Goal: Task Accomplishment & Management: Manage account settings

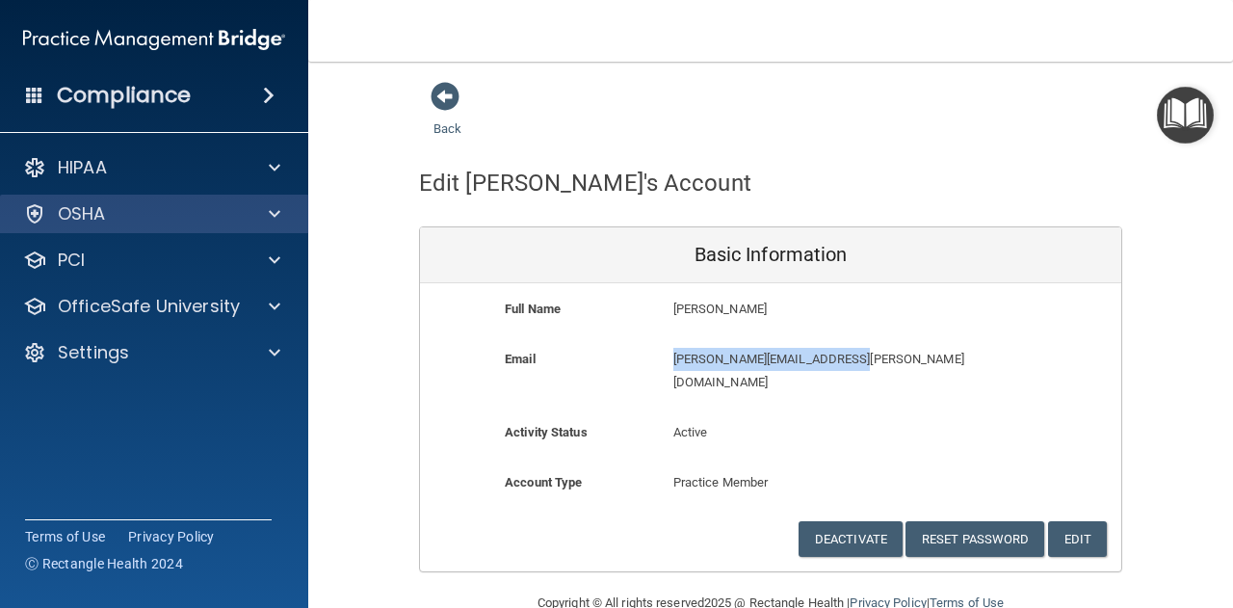
scroll to position [15, 0]
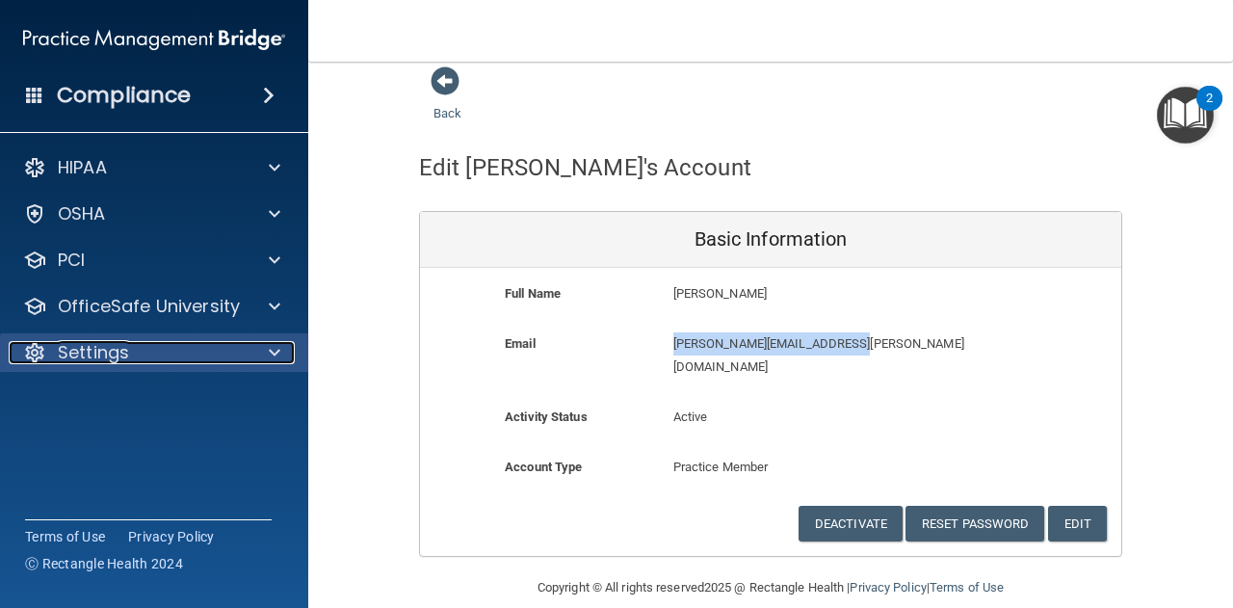
click at [198, 342] on div "Settings" at bounding box center [128, 352] width 239 height 23
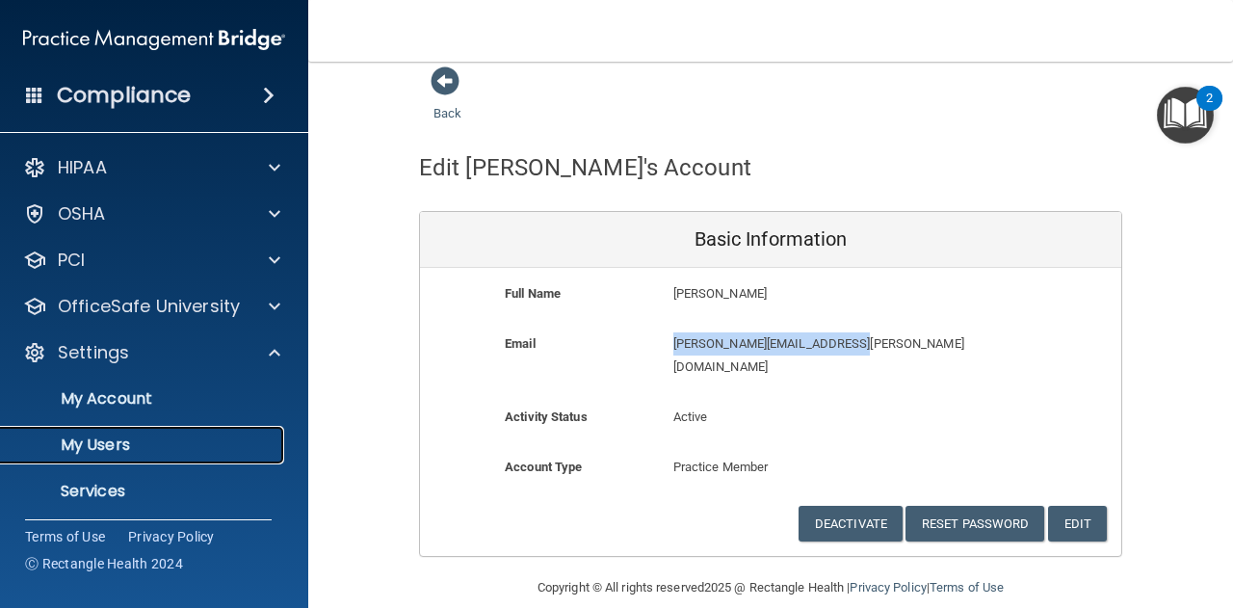
click at [122, 444] on p "My Users" at bounding box center [144, 444] width 263 height 19
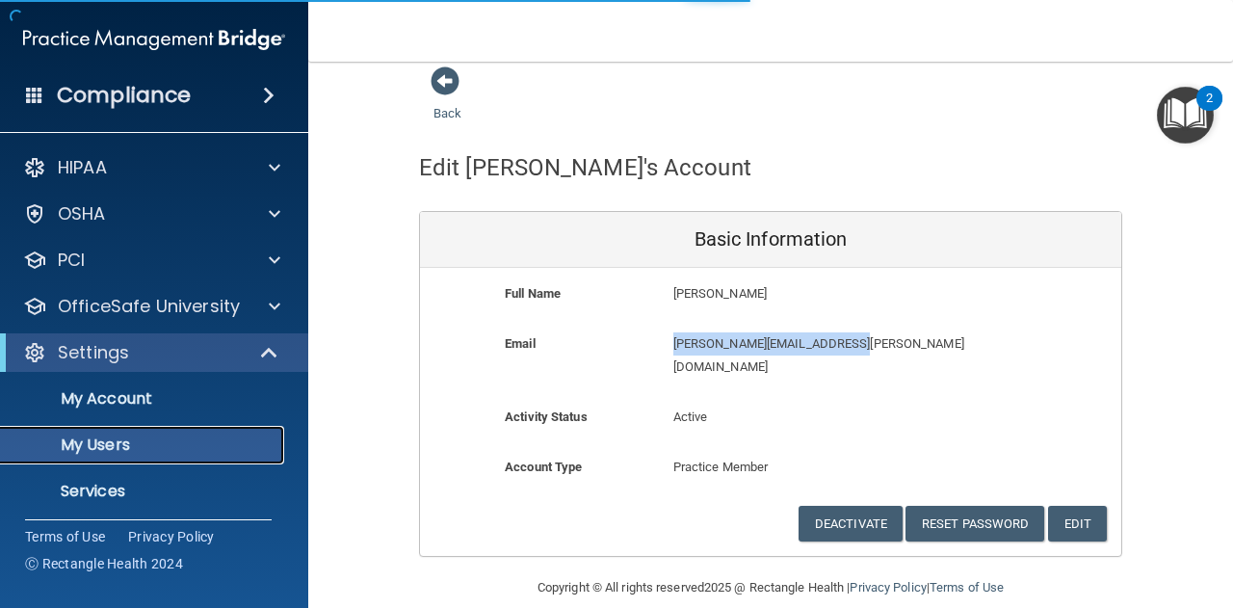
select select "20"
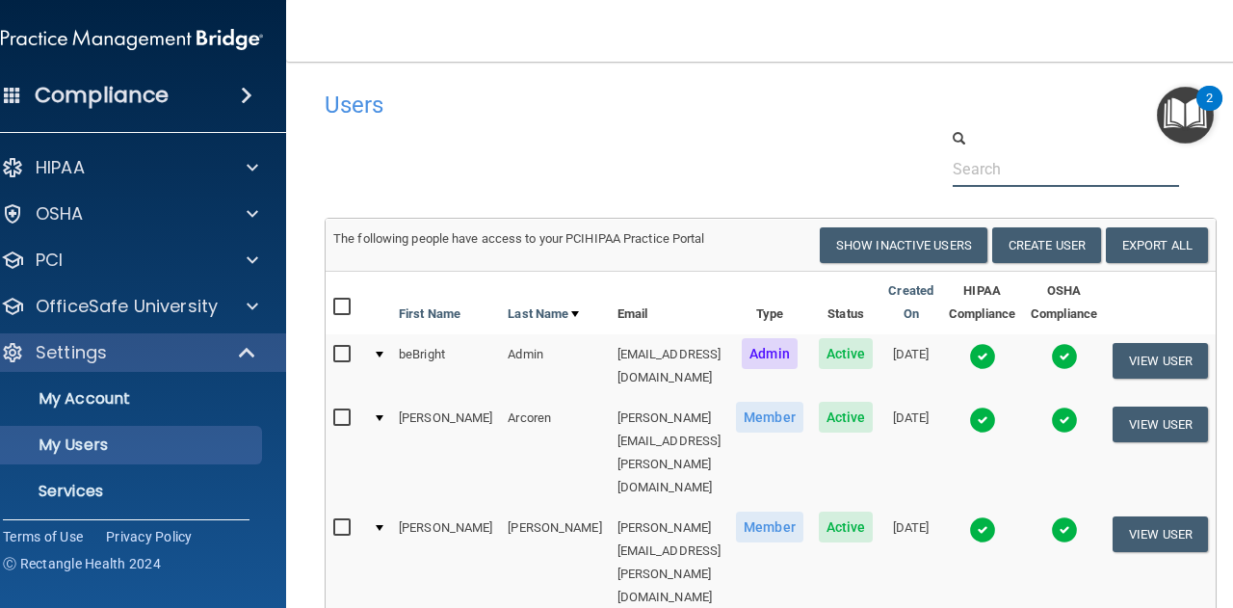
click at [1070, 170] on input "text" at bounding box center [1066, 169] width 226 height 36
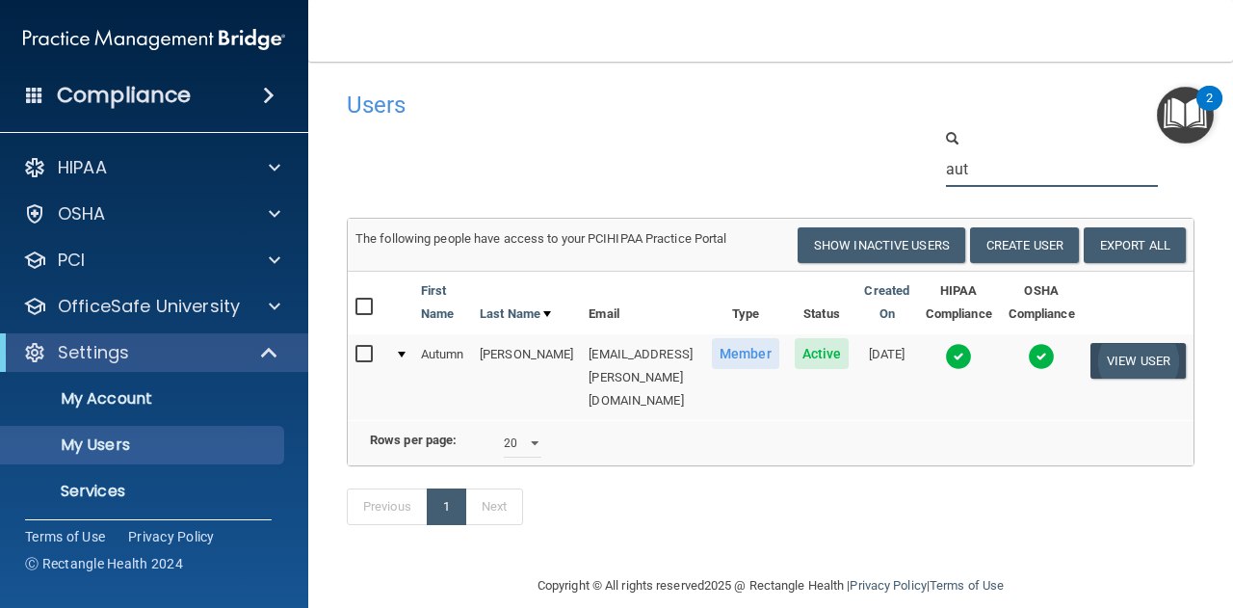
type input "aut"
click at [1168, 356] on button "View User" at bounding box center [1137, 361] width 95 height 36
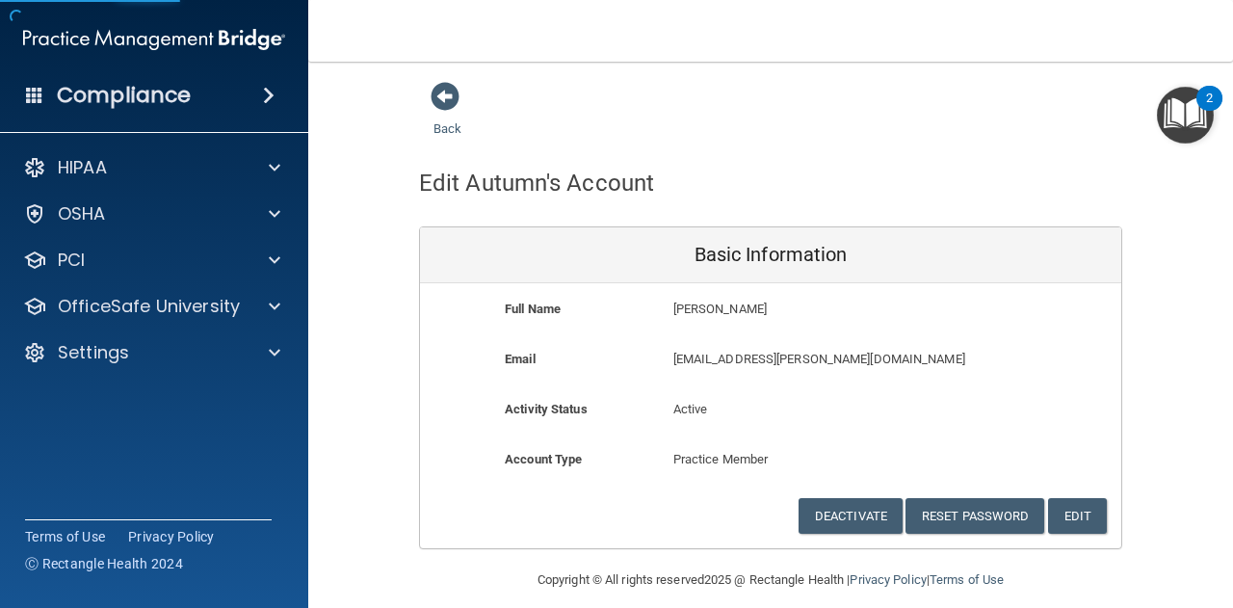
scroll to position [15, 0]
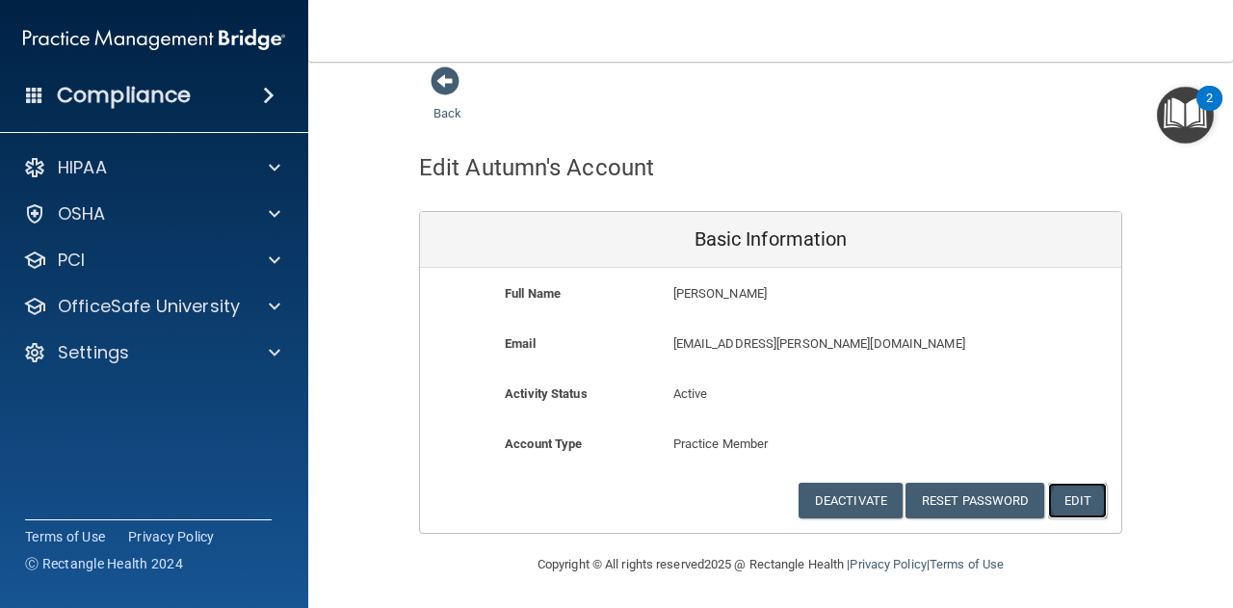
click at [1082, 501] on button "Edit" at bounding box center [1077, 501] width 59 height 36
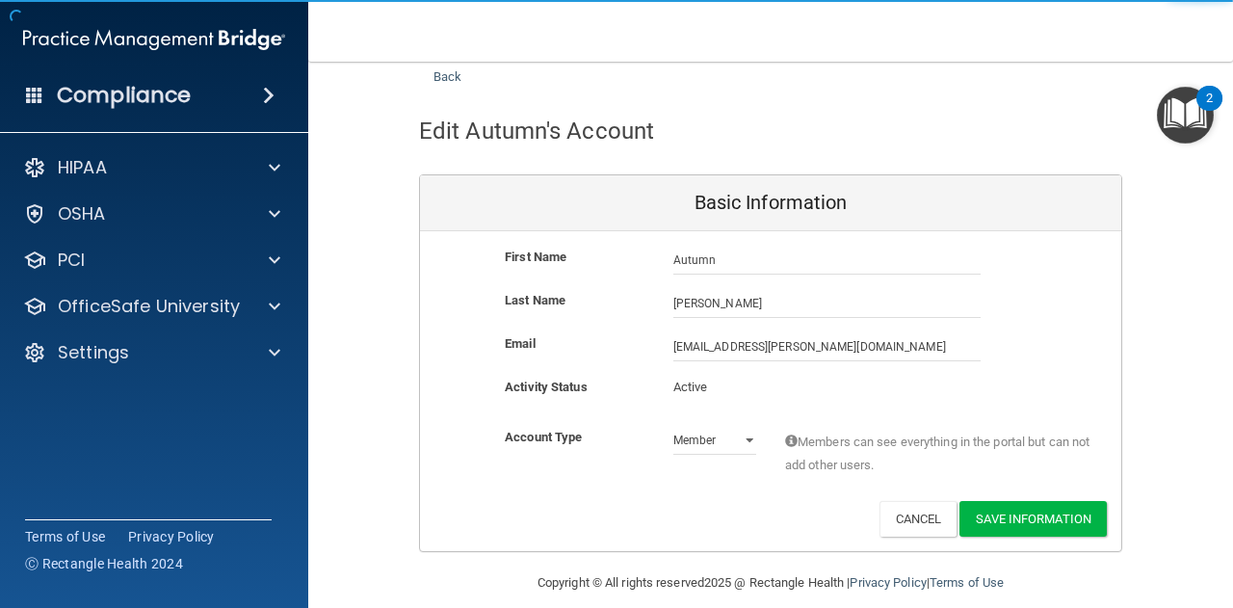
scroll to position [71, 0]
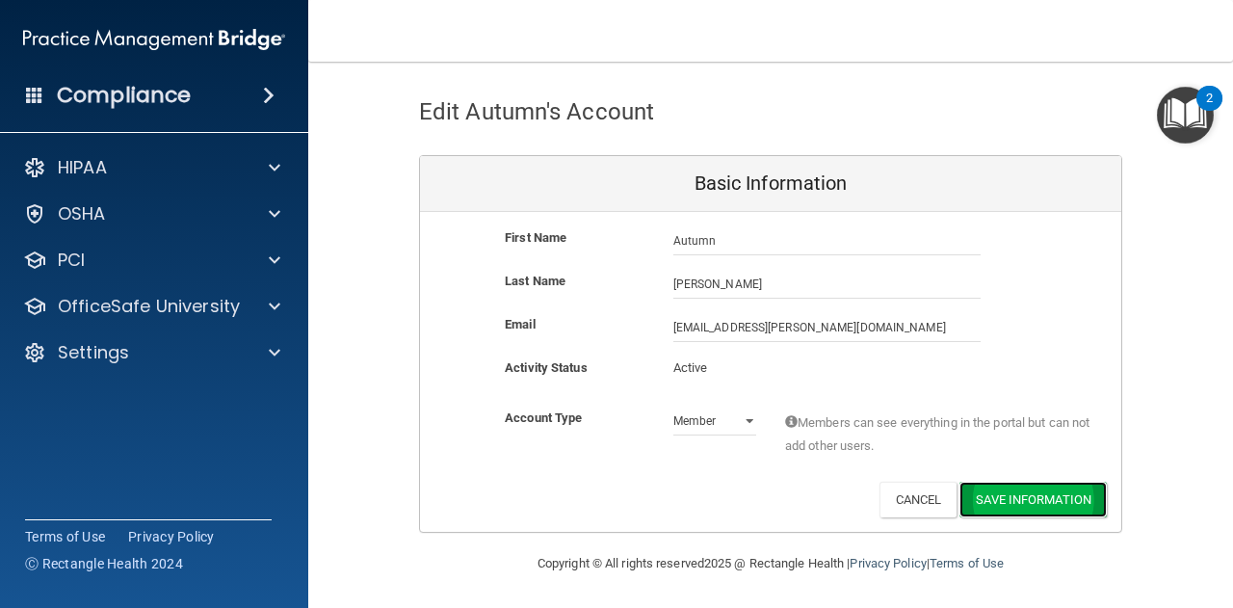
click at [994, 493] on button "Save Information" at bounding box center [1032, 500] width 147 height 36
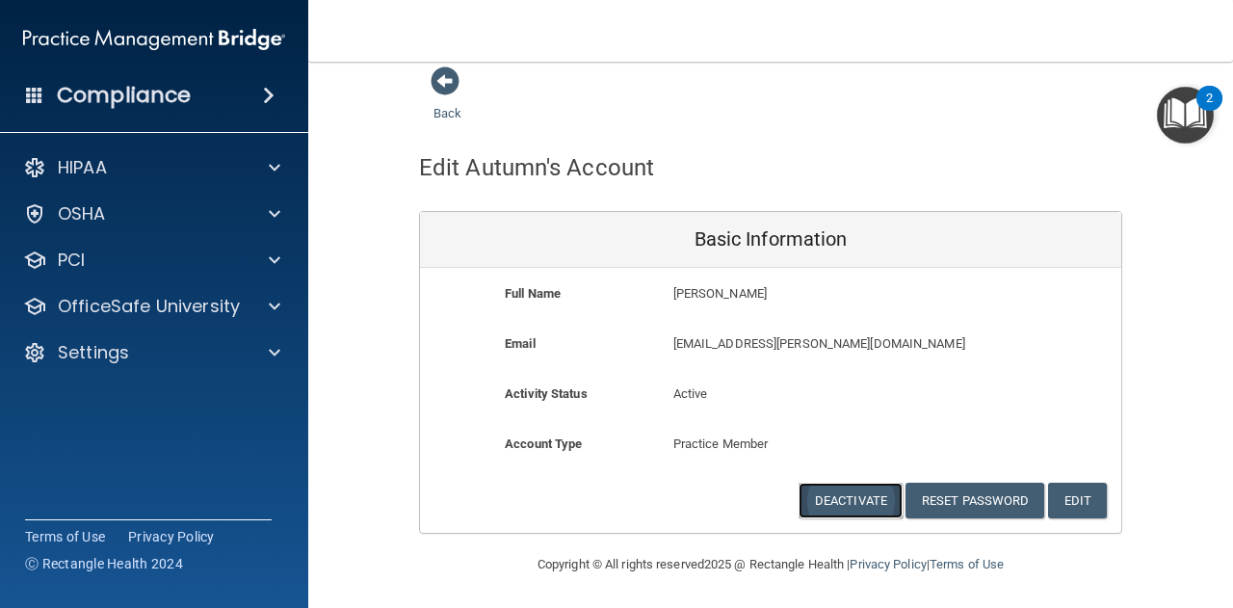
click at [874, 497] on button "Deactivate" at bounding box center [850, 501] width 104 height 36
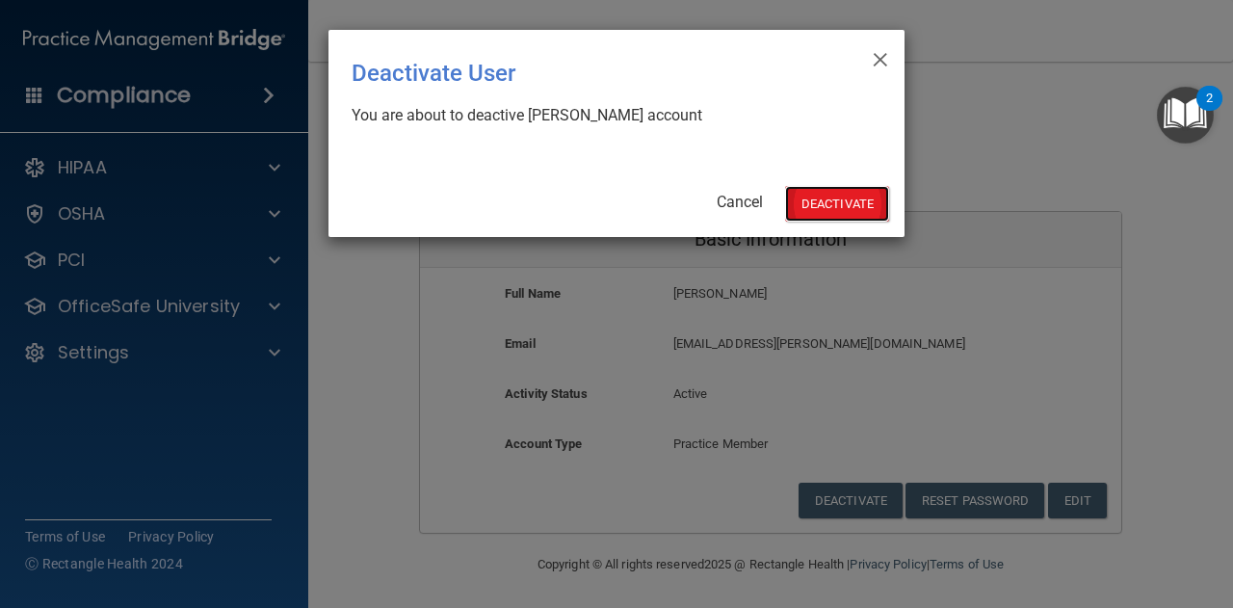
click at [840, 206] on button "Deactivate" at bounding box center [837, 204] width 104 height 36
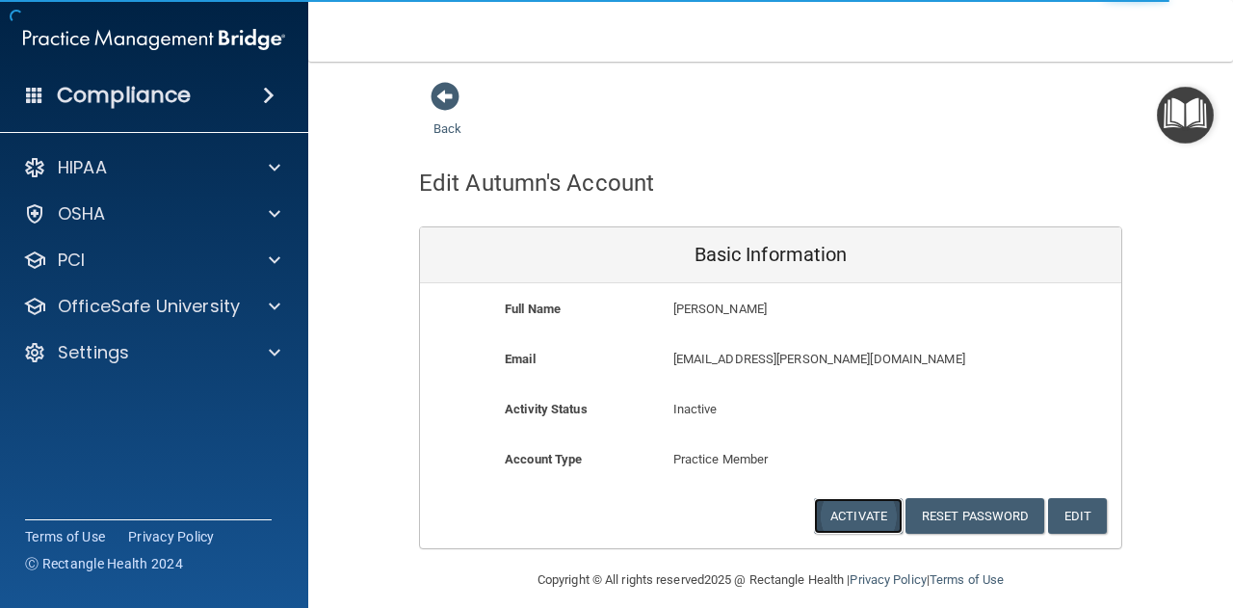
click at [874, 509] on button "Activate" at bounding box center [858, 516] width 89 height 36
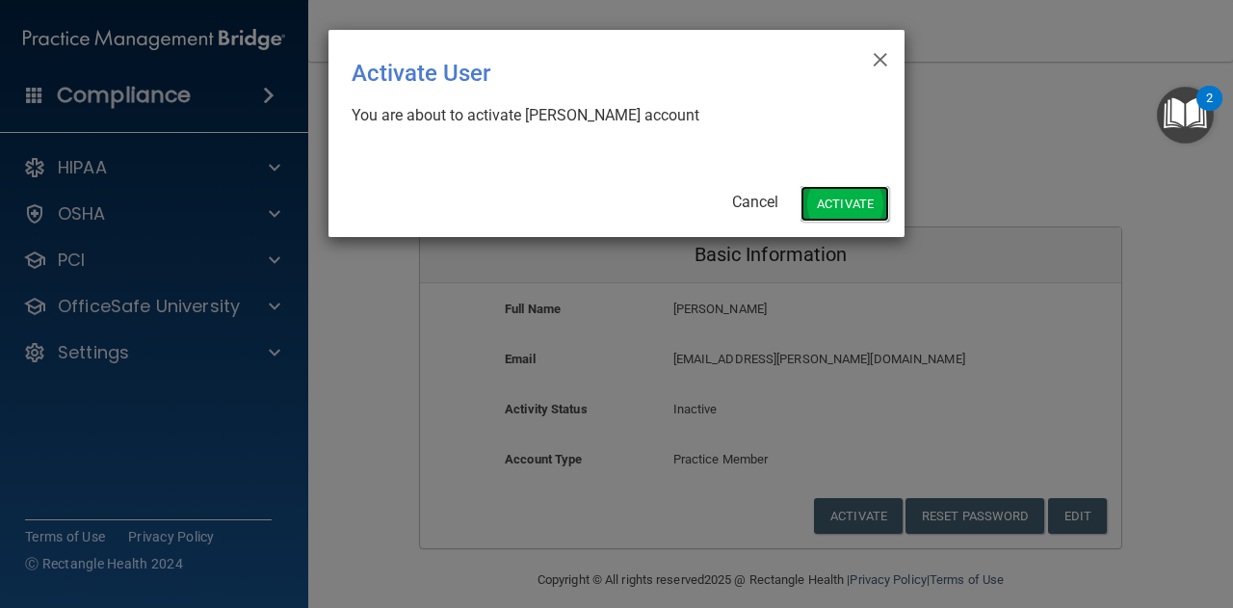
click at [853, 205] on button "Activate" at bounding box center [844, 204] width 89 height 36
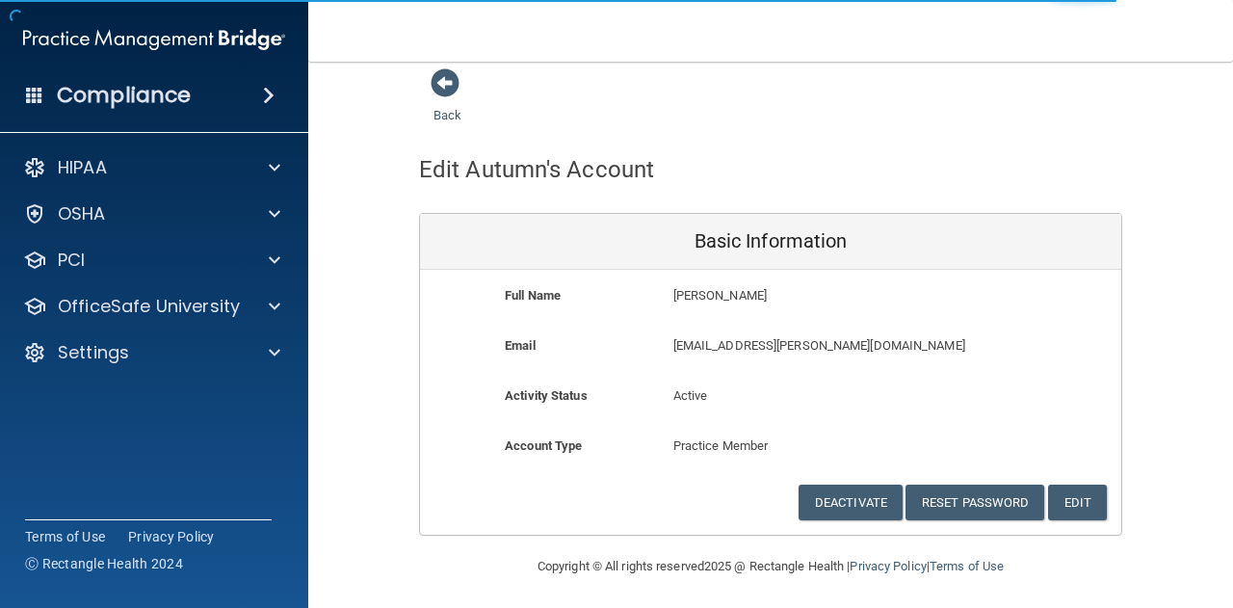
scroll to position [15, 0]
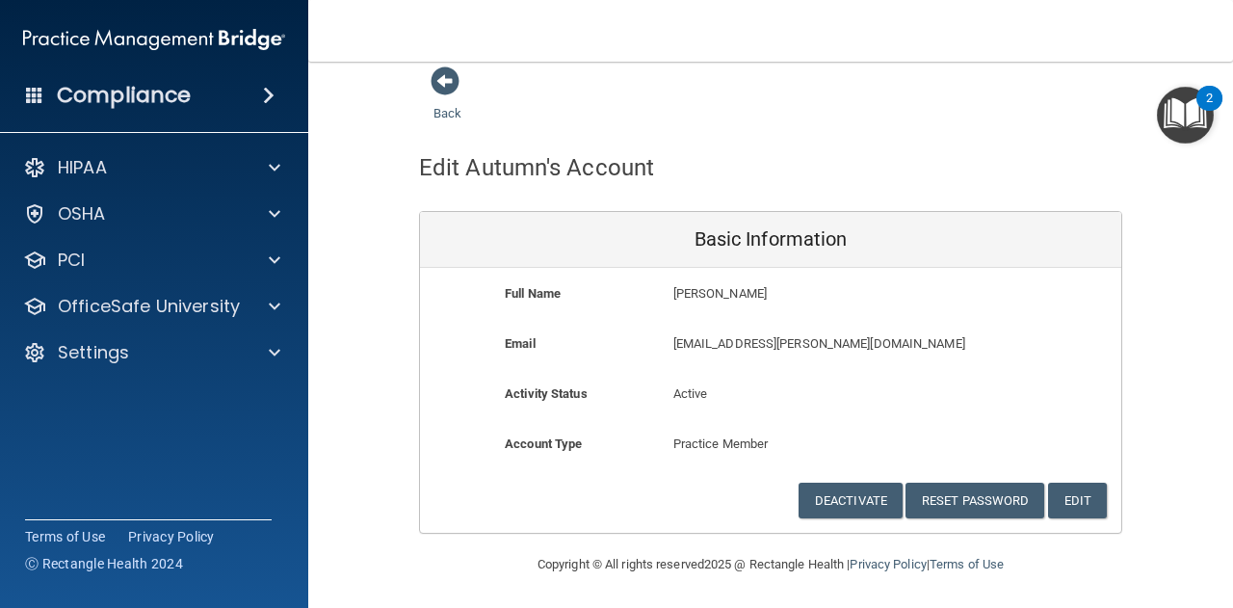
click at [1088, 257] on div "Basic Information" at bounding box center [770, 240] width 701 height 56
click at [438, 73] on span at bounding box center [445, 80] width 29 height 29
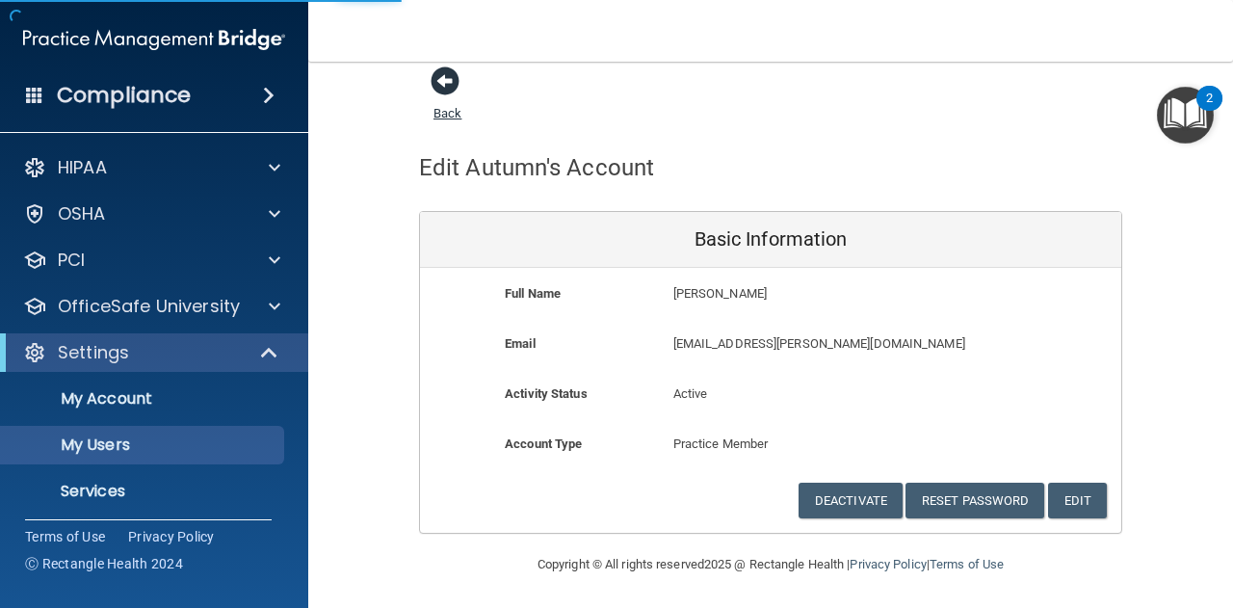
select select "20"
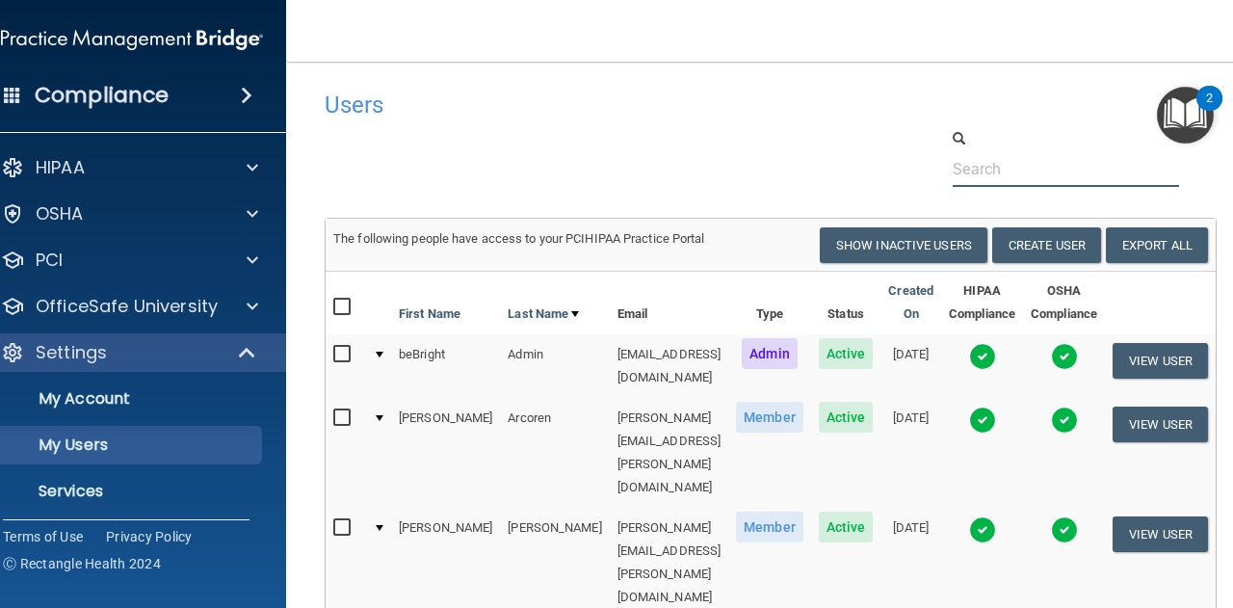
click at [1034, 159] on input "text" at bounding box center [1066, 169] width 226 height 36
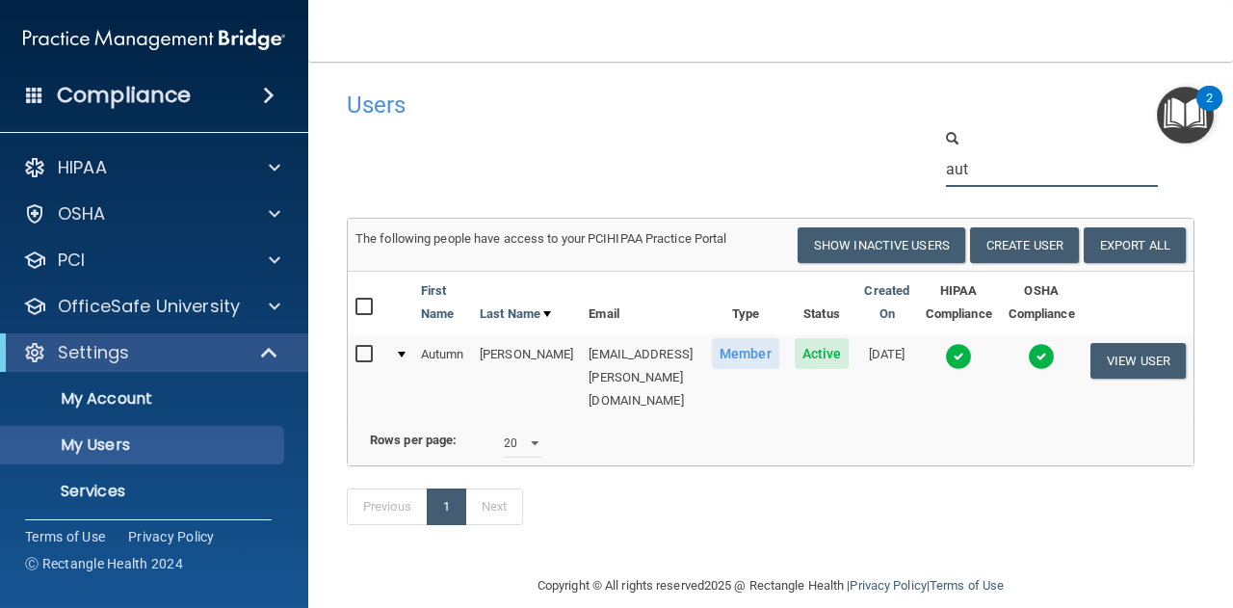
type input "aut"
click at [581, 352] on td "[EMAIL_ADDRESS][PERSON_NAME][DOMAIN_NAME]" at bounding box center [642, 377] width 123 height 86
click at [90, 448] on p "My Users" at bounding box center [144, 444] width 263 height 19
click at [355, 352] on input "checkbox" at bounding box center [366, 354] width 22 height 15
checkbox input "true"
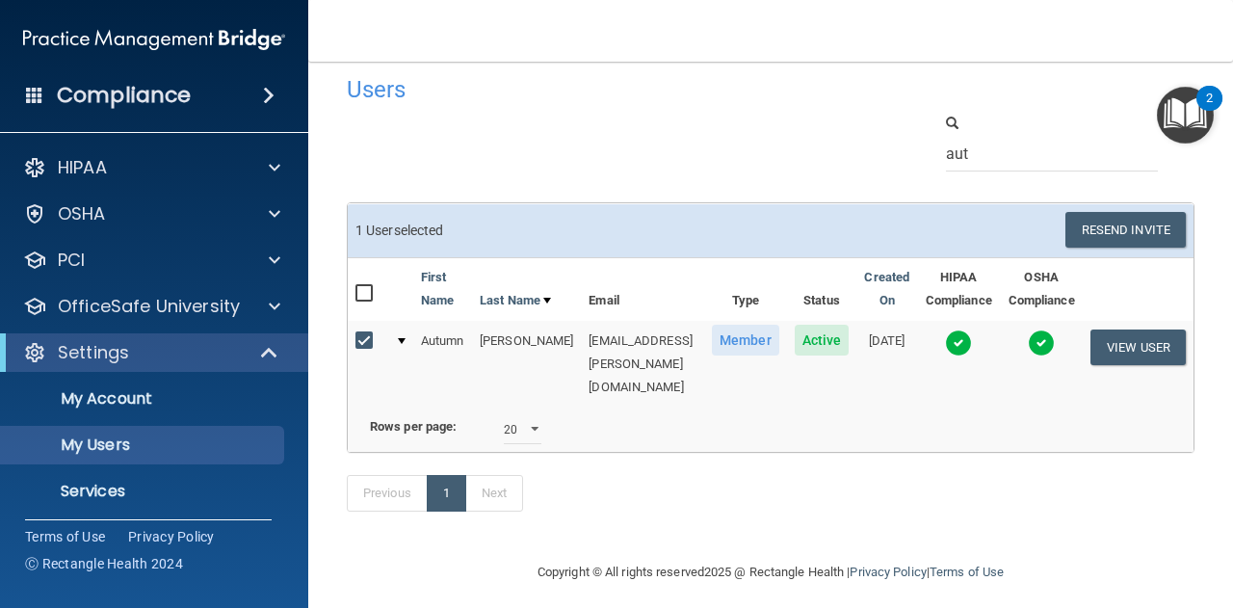
scroll to position [18, 0]
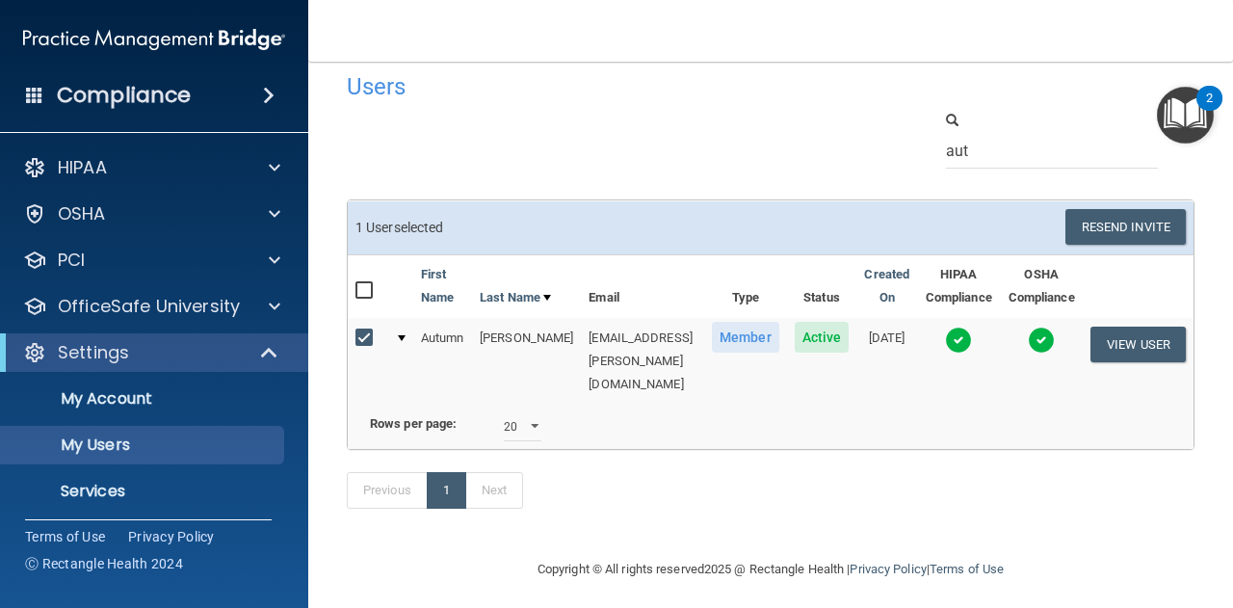
click at [1055, 341] on img at bounding box center [1041, 339] width 27 height 27
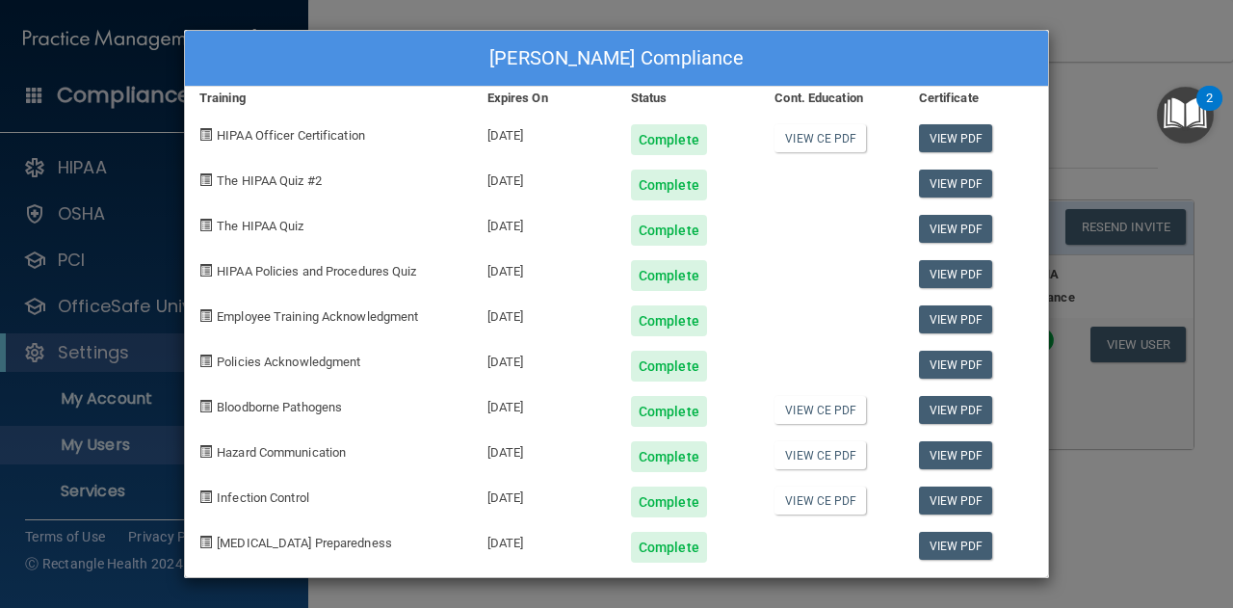
click at [1138, 22] on div "[PERSON_NAME] Compliance Training Expires On Status Cont. Education Certificate…" at bounding box center [616, 304] width 1233 height 608
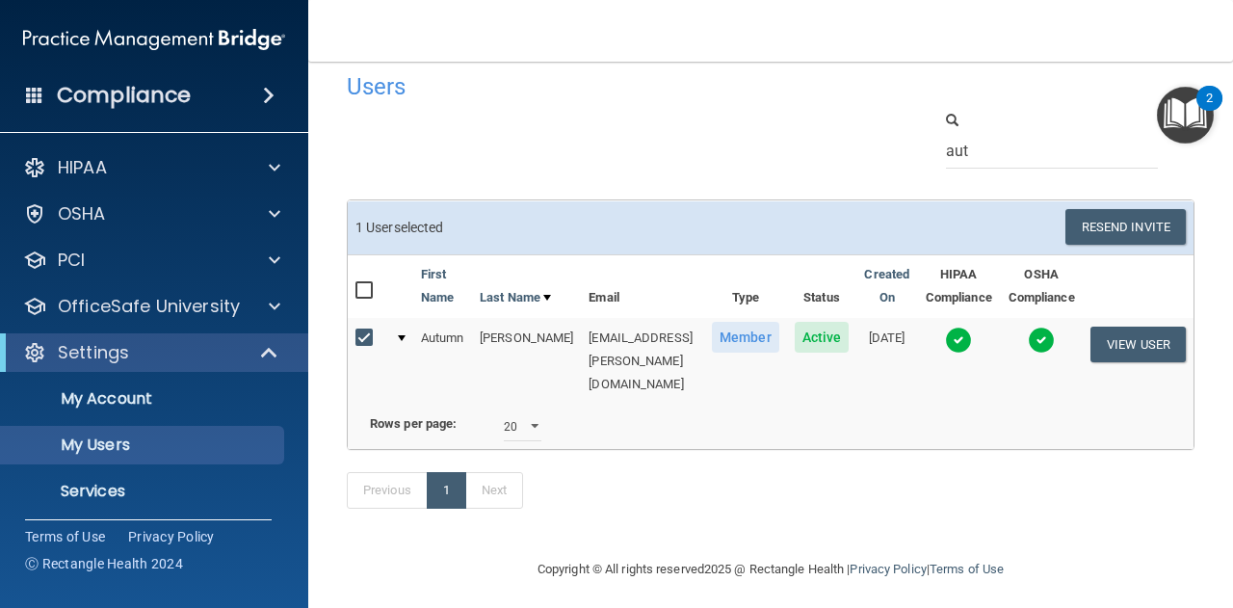
click at [607, 68] on div "Users" at bounding box center [587, 86] width 511 height 47
click at [751, 332] on span "Member" at bounding box center [745, 337] width 67 height 31
